Goal: Contribute content: Add original content to the website for others to see

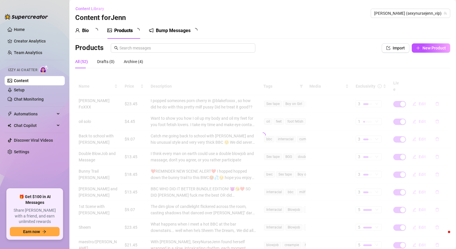
click at [97, 8] on span "Content Library" at bounding box center [89, 8] width 29 height 5
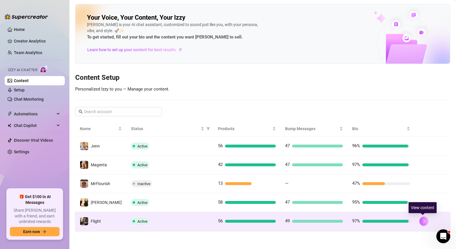
click at [425, 222] on button "button" at bounding box center [423, 221] width 9 height 9
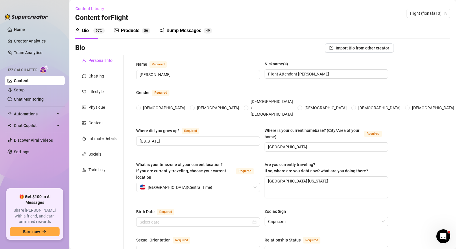
radio input "true"
type input "[DATE]"
click at [124, 29] on div "Products" at bounding box center [130, 30] width 19 height 7
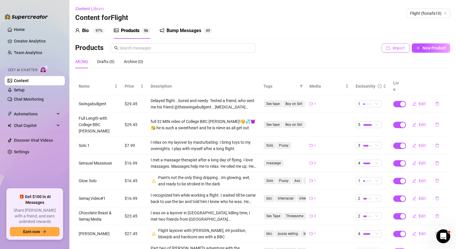
click at [399, 50] on span "Import" at bounding box center [399, 48] width 12 height 5
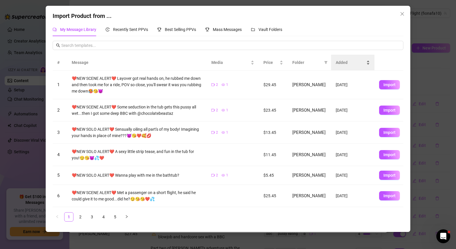
click at [342, 62] on span "Added" at bounding box center [350, 62] width 29 height 6
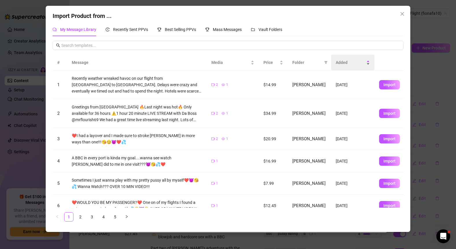
click at [341, 61] on span "Added" at bounding box center [350, 62] width 29 height 6
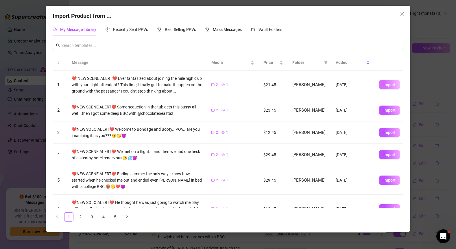
click at [387, 83] on span "Import" at bounding box center [389, 84] width 12 height 5
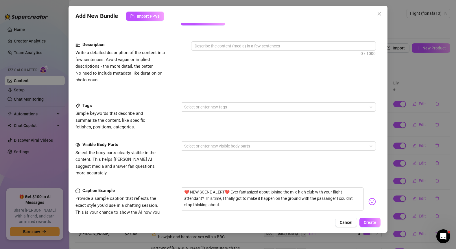
scroll to position [220, 0]
drag, startPoint x: 229, startPoint y: 185, endPoint x: 230, endPoint y: 201, distance: 16.2
click at [230, 201] on textarea "❤️ NEW SCENE ALERT❤️ Ever fantasized about joining the mile high club with your…" at bounding box center [272, 198] width 183 height 23
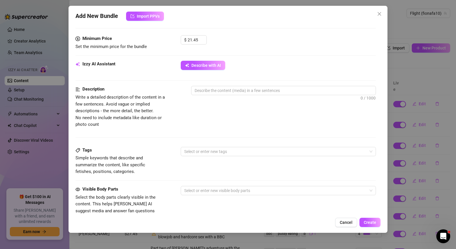
scroll to position [165, 0]
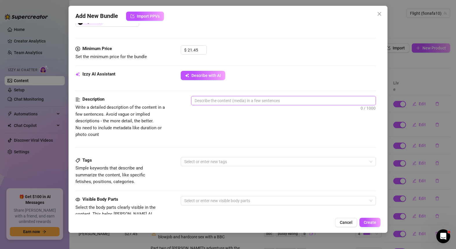
click at [230, 100] on textarea at bounding box center [283, 100] width 185 height 9
paste textarea "Ever fantasized about joining the mile high club with your flight attendant? Th…"
type textarea "Ever fantasized about joining the mile high club with your flight attendant? Th…"
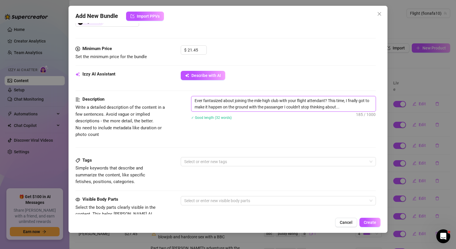
scroll to position [0, 0]
click at [222, 160] on div at bounding box center [275, 162] width 187 height 8
type textarea "Ever fantasized about joining the mile high club with your flight attendant? Th…"
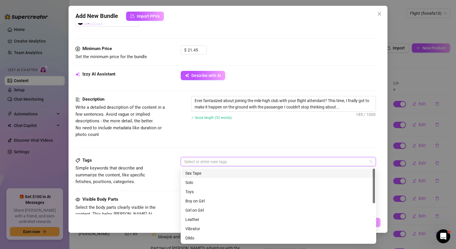
click at [216, 174] on div "Sex Tape" at bounding box center [278, 173] width 186 height 6
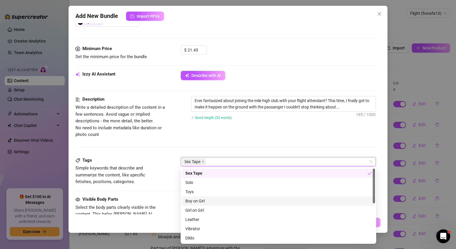
click at [207, 200] on div "Boy on Girl" at bounding box center [278, 201] width 186 height 6
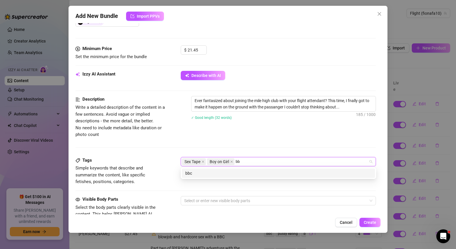
type input "bbc"
click at [207, 174] on div "bbc" at bounding box center [278, 173] width 186 height 6
type input "interracial"
click at [230, 171] on div "interracial" at bounding box center [278, 173] width 186 height 6
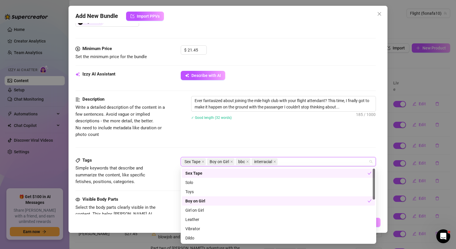
click at [248, 129] on div "Description Write a detailed description of the content in a few sentences. Avo…" at bounding box center [225, 117] width 301 height 42
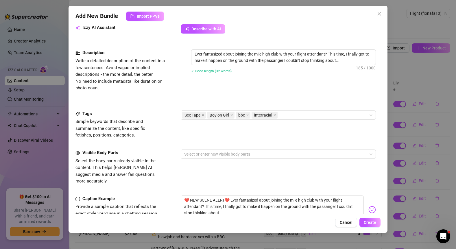
scroll to position [303, 0]
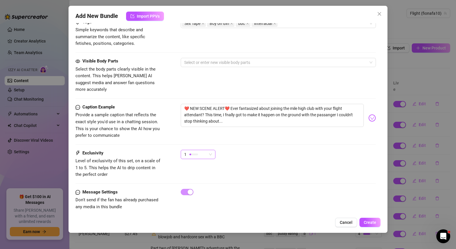
click at [206, 150] on div "1" at bounding box center [195, 154] width 23 height 9
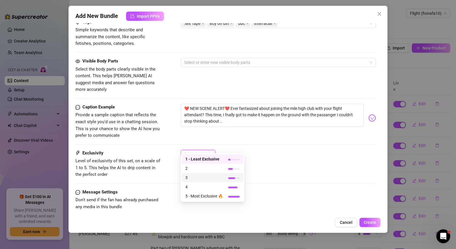
click at [194, 176] on span "3" at bounding box center [204, 177] width 38 height 6
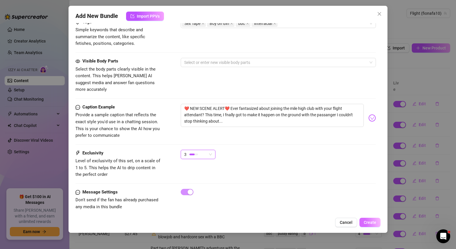
click at [373, 222] on span "Create" at bounding box center [370, 222] width 12 height 5
